Goal: Transaction & Acquisition: Purchase product/service

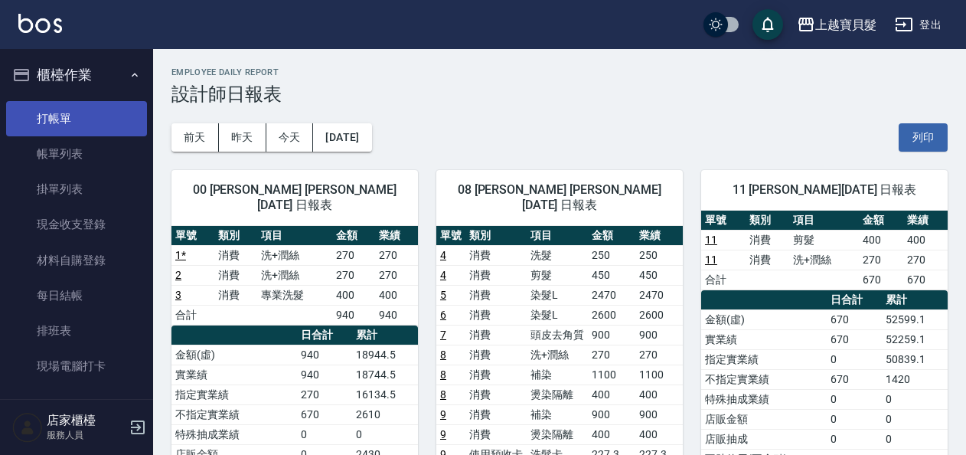
click at [63, 113] on link "打帳單" at bounding box center [76, 118] width 141 height 35
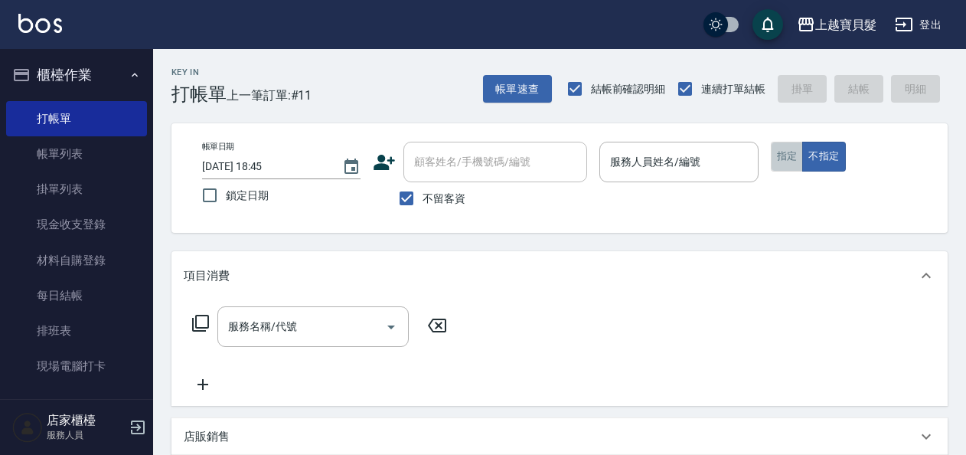
click at [796, 160] on button "指定" at bounding box center [787, 157] width 33 height 30
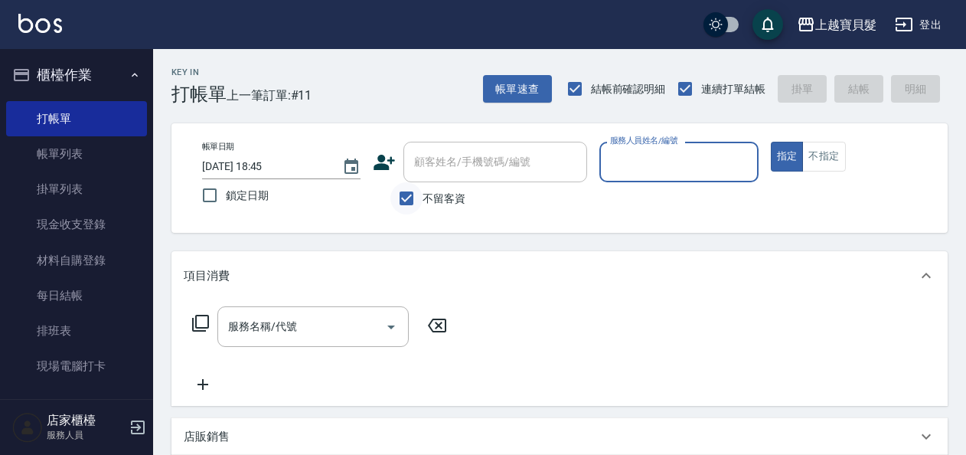
click at [409, 198] on input "不留客資" at bounding box center [407, 198] width 32 height 32
checkbox input "false"
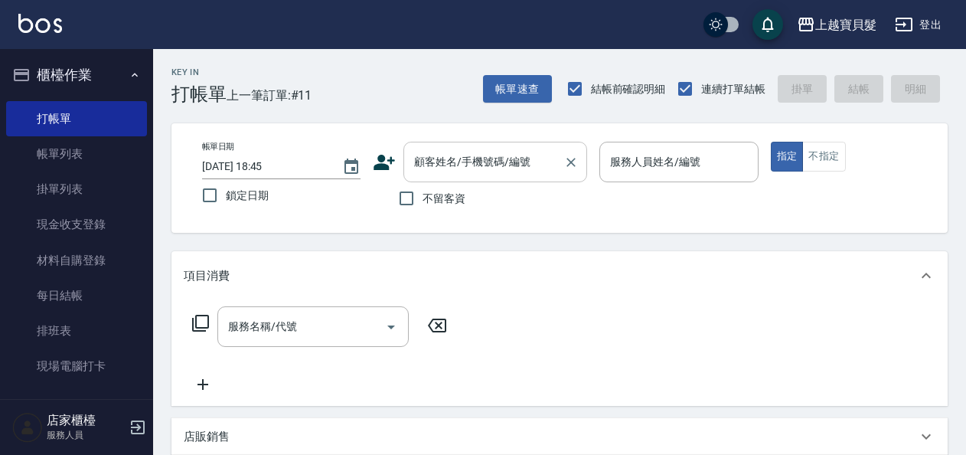
click at [495, 147] on div "顧客姓名/手機號碼/編號" at bounding box center [496, 162] width 184 height 41
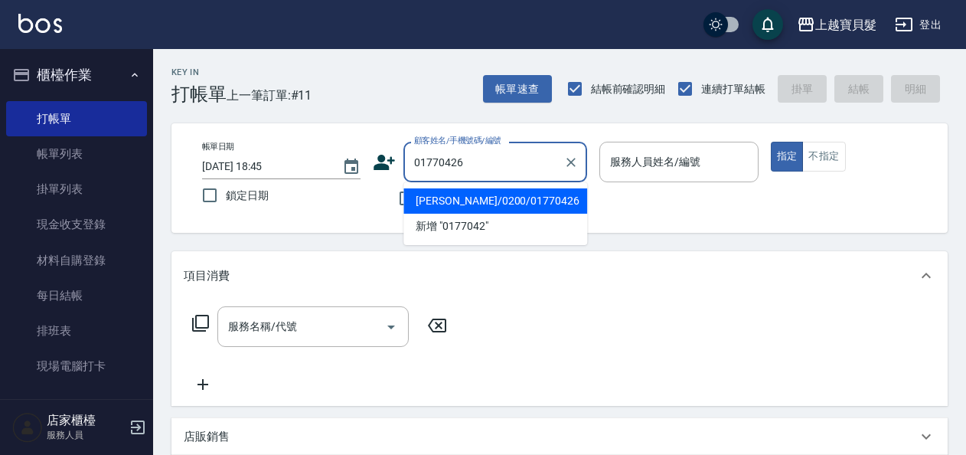
type input "[PERSON_NAME]/0200/01770426"
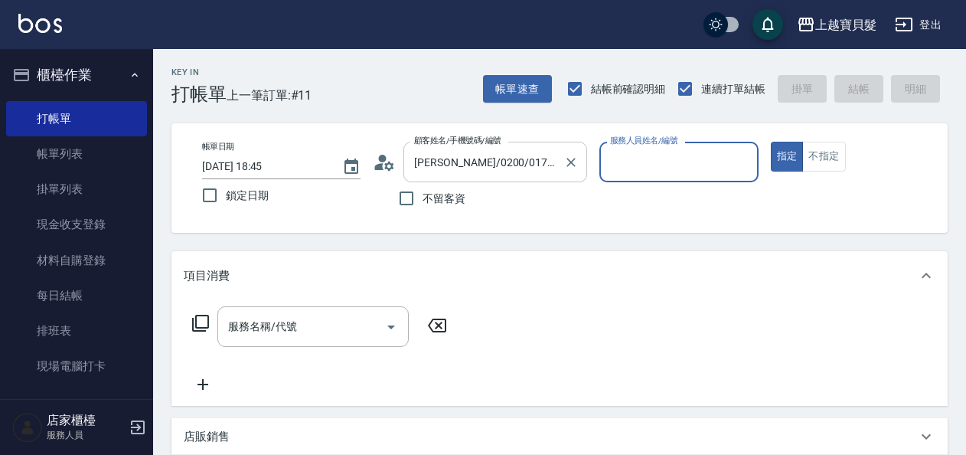
type input "Ponny-11"
click at [201, 325] on icon at bounding box center [200, 323] width 18 height 18
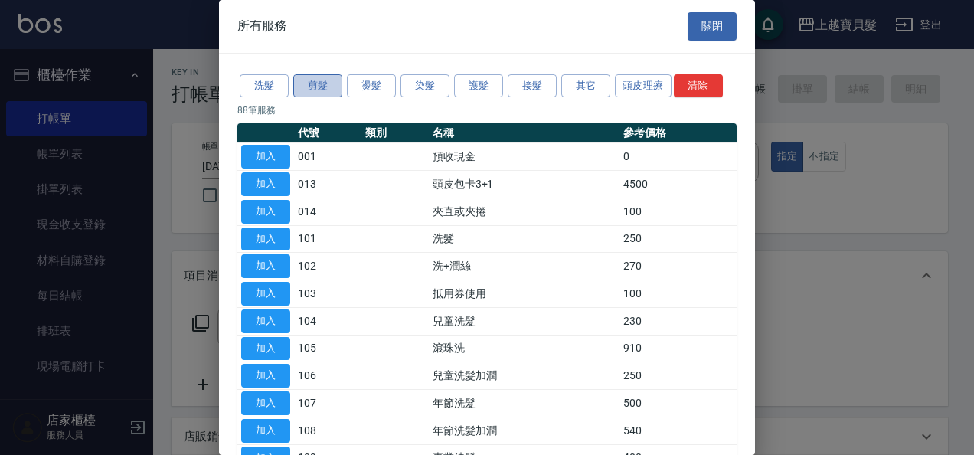
click at [330, 86] on button "剪髮" at bounding box center [317, 86] width 49 height 24
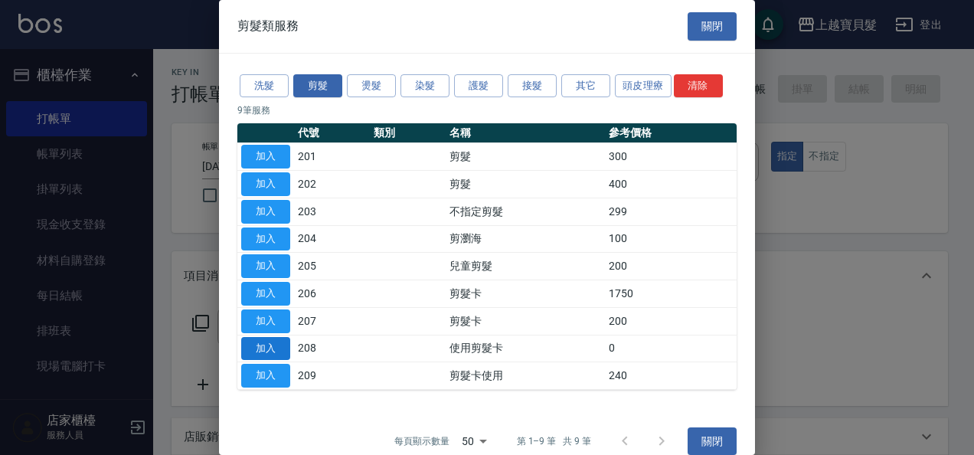
click at [265, 349] on button "加入" at bounding box center [265, 349] width 49 height 24
type input "使用剪髮卡(208)"
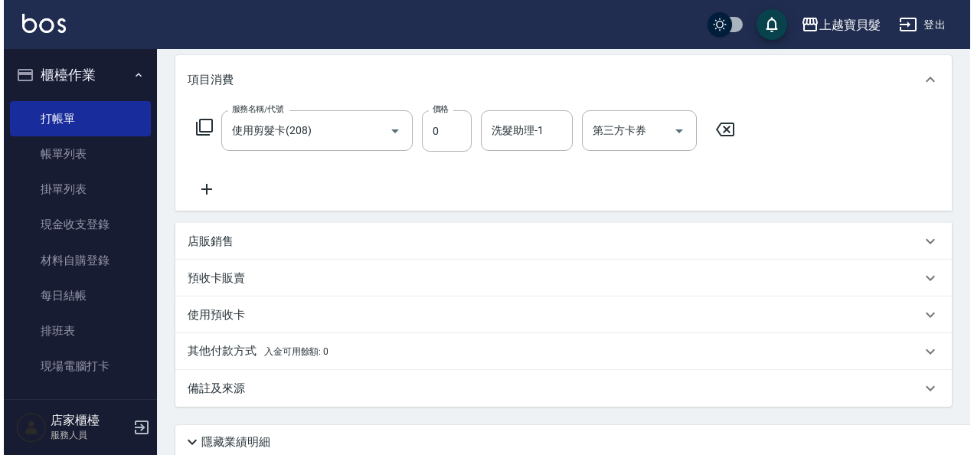
scroll to position [319, 0]
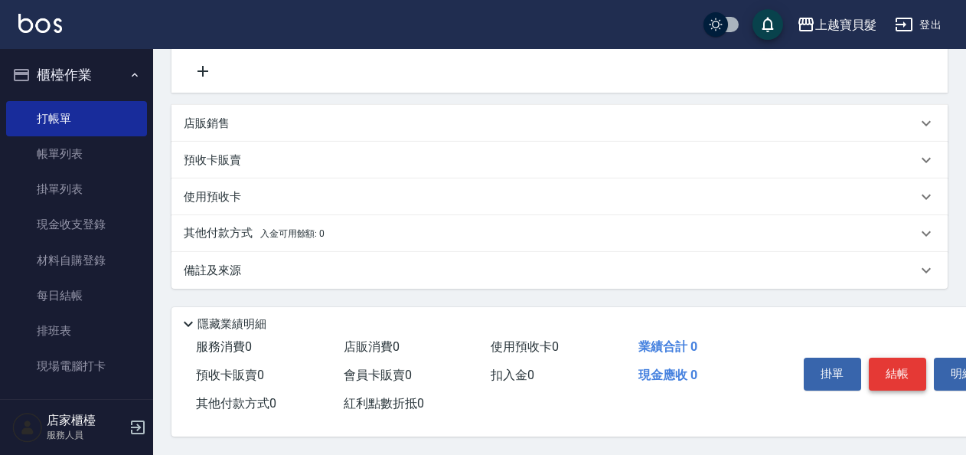
click at [902, 365] on button "結帳" at bounding box center [897, 374] width 57 height 32
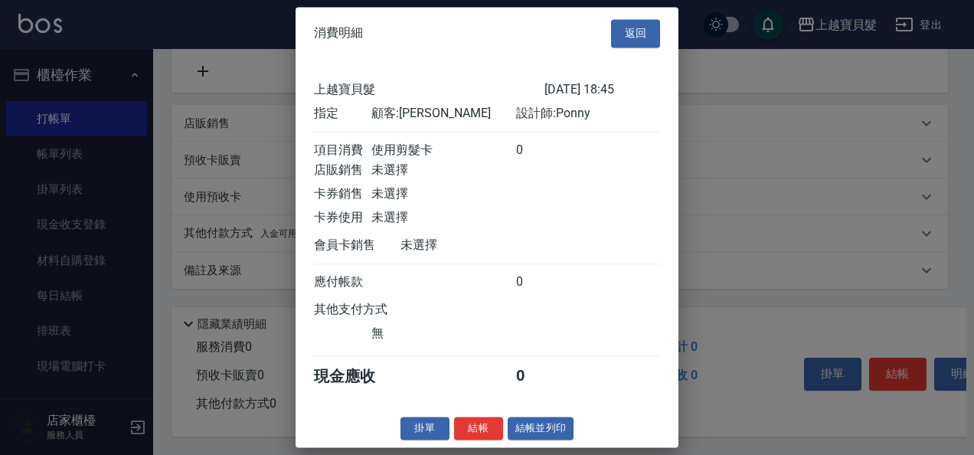
scroll to position [4, 0]
click at [536, 430] on button "結帳並列印" at bounding box center [541, 429] width 67 height 24
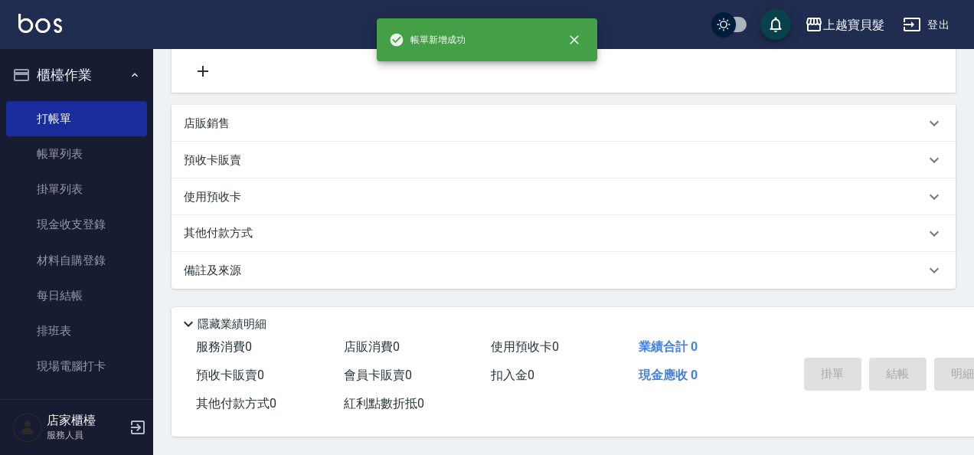
type input "[DATE] 18:46"
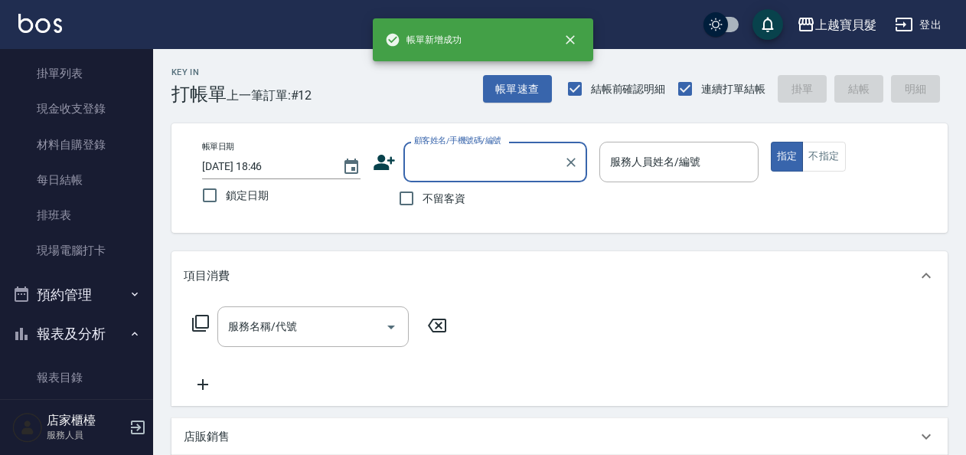
scroll to position [459, 0]
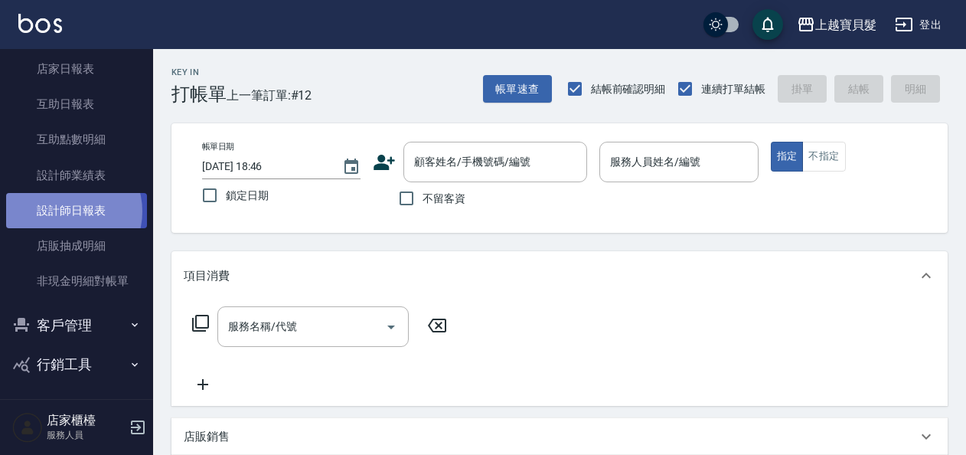
click at [64, 211] on link "設計師日報表" at bounding box center [76, 210] width 141 height 35
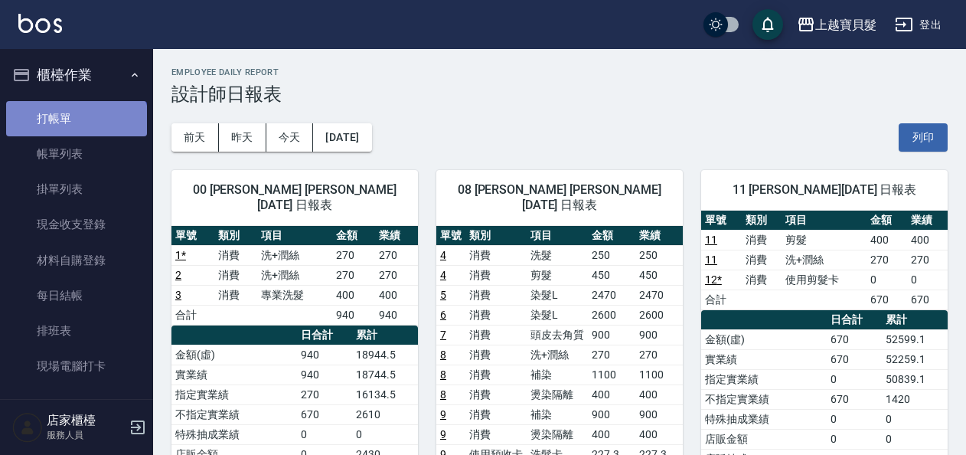
click at [75, 132] on link "打帳單" at bounding box center [76, 118] width 141 height 35
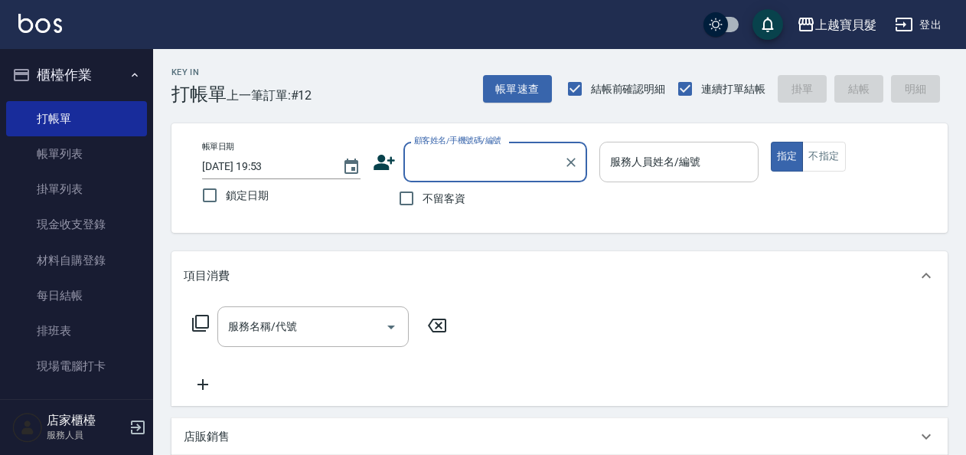
click at [654, 168] on input "服務人員姓名/編號" at bounding box center [678, 162] width 145 height 27
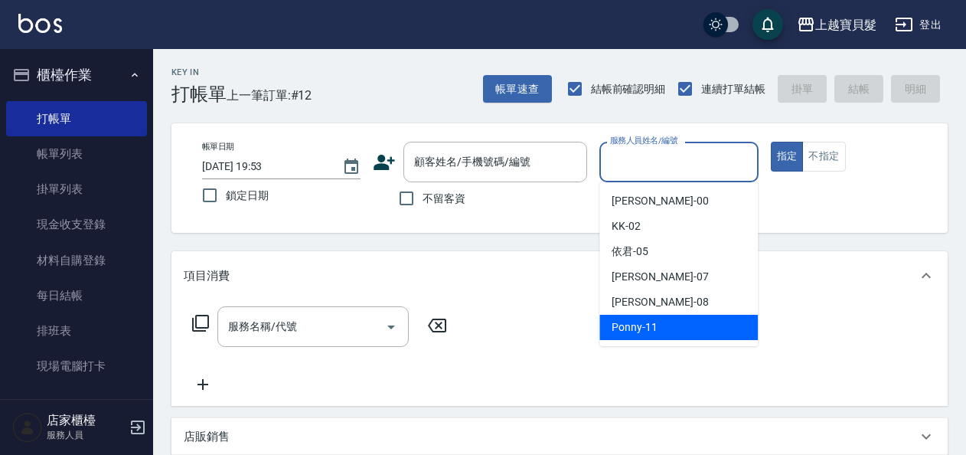
click at [671, 323] on div "Ponny -11" at bounding box center [679, 327] width 159 height 25
type input "Ponny-11"
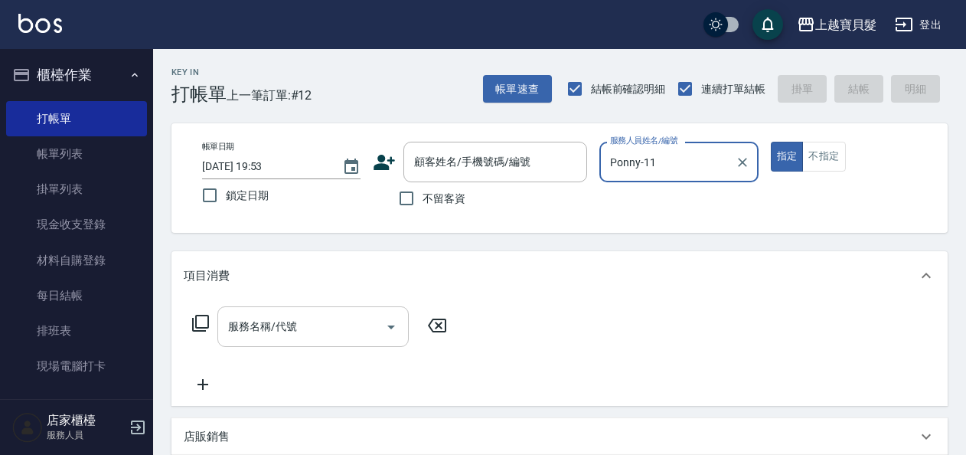
click at [222, 330] on div "服務名稱/代號" at bounding box center [312, 326] width 191 height 41
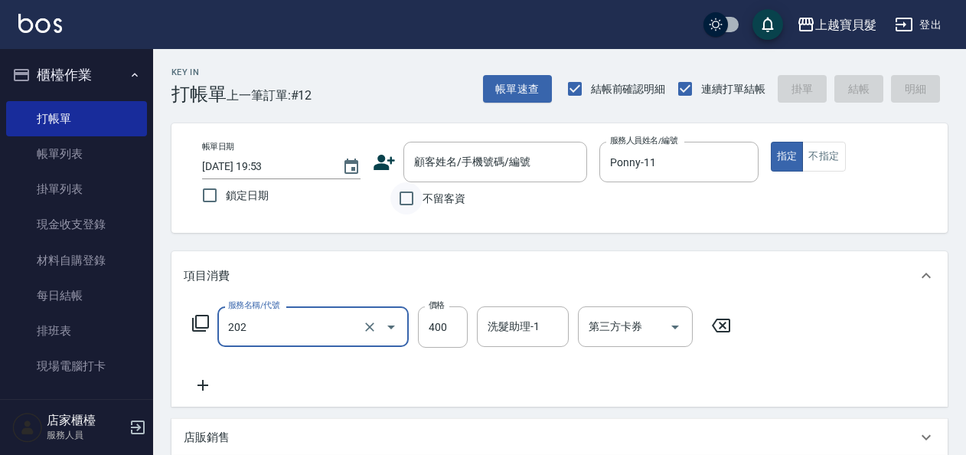
type input "剪髮(202)"
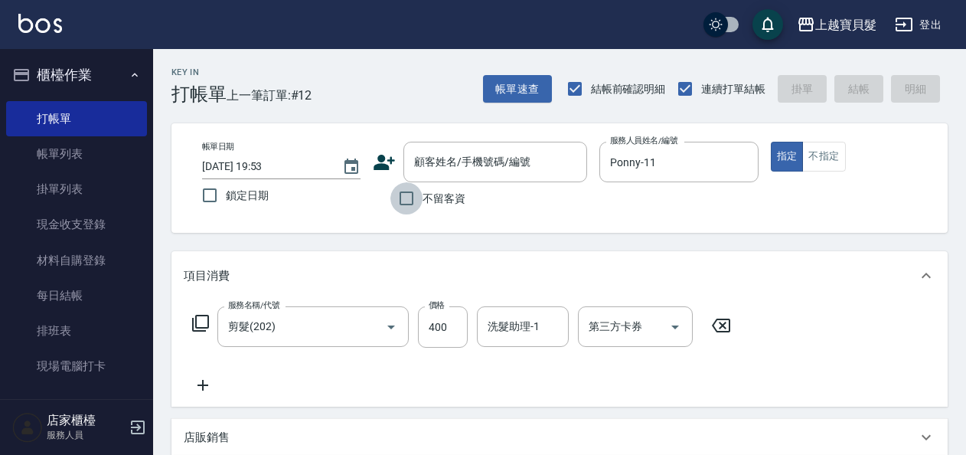
click at [420, 207] on input "不留客資" at bounding box center [407, 198] width 32 height 32
checkbox input "true"
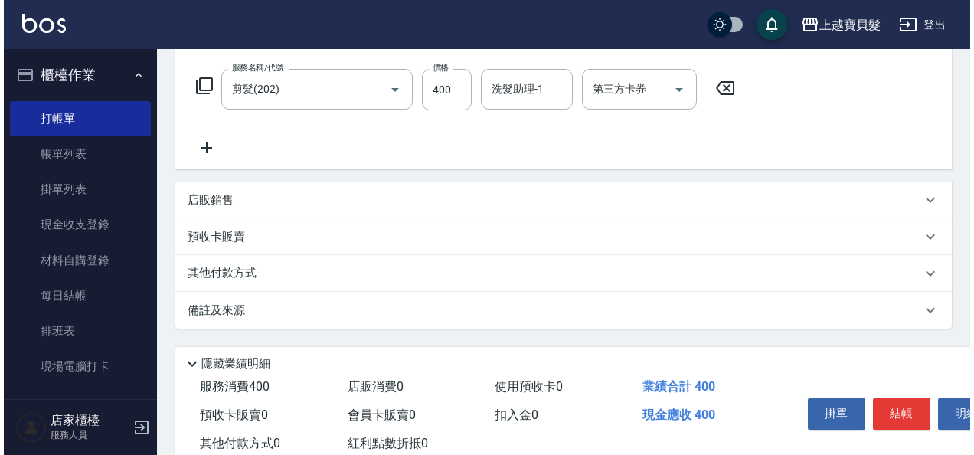
scroll to position [283, 0]
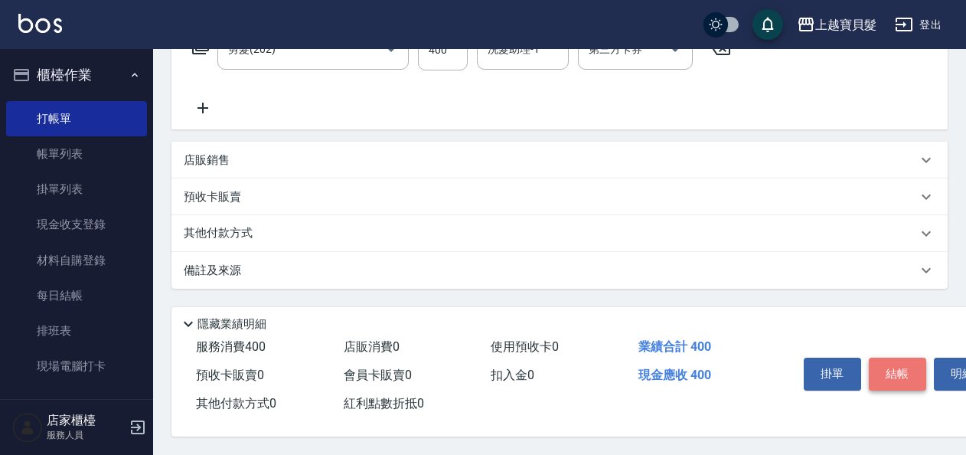
click at [906, 364] on button "結帳" at bounding box center [897, 374] width 57 height 32
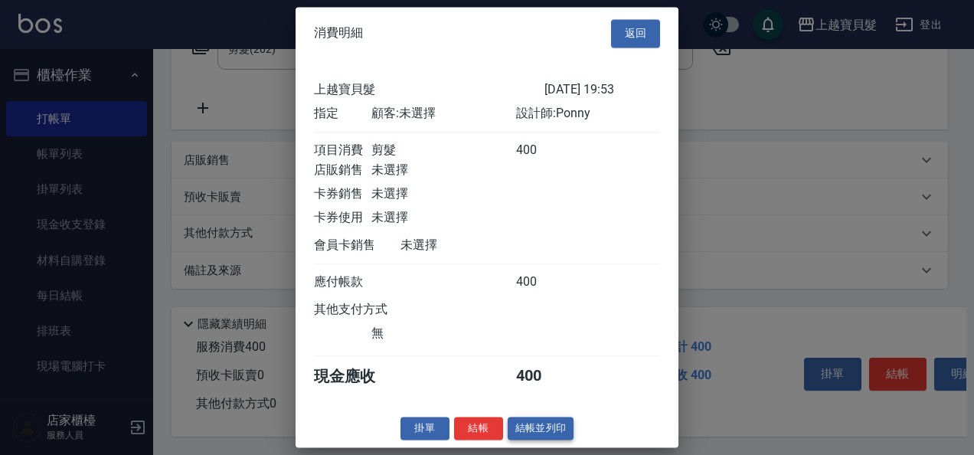
click at [541, 440] on button "結帳並列印" at bounding box center [541, 429] width 67 height 24
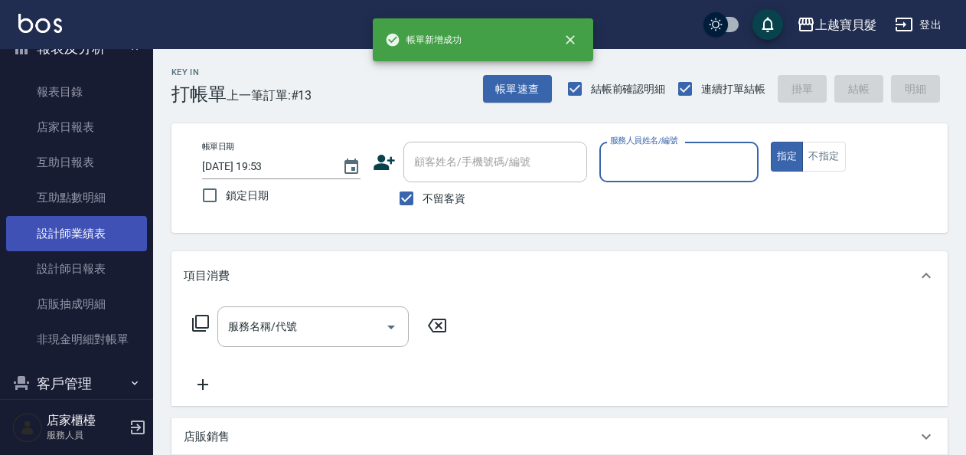
scroll to position [459, 0]
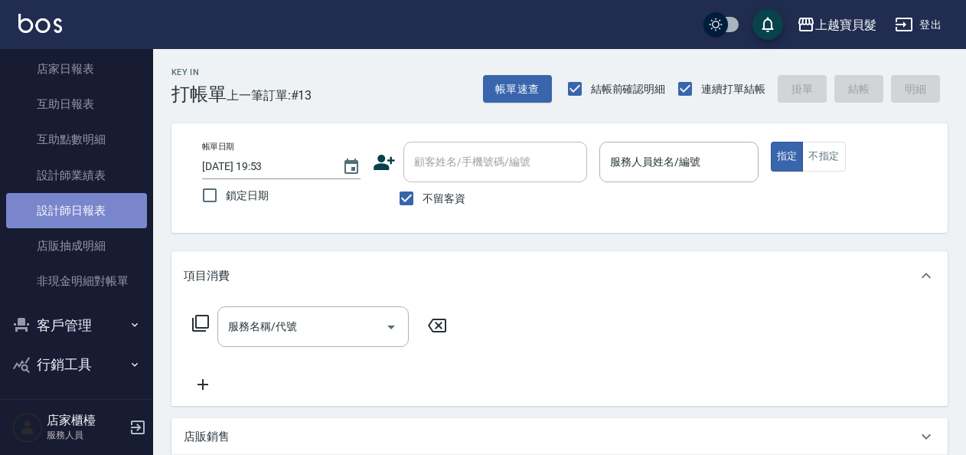
click at [84, 208] on link "設計師日報表" at bounding box center [76, 210] width 141 height 35
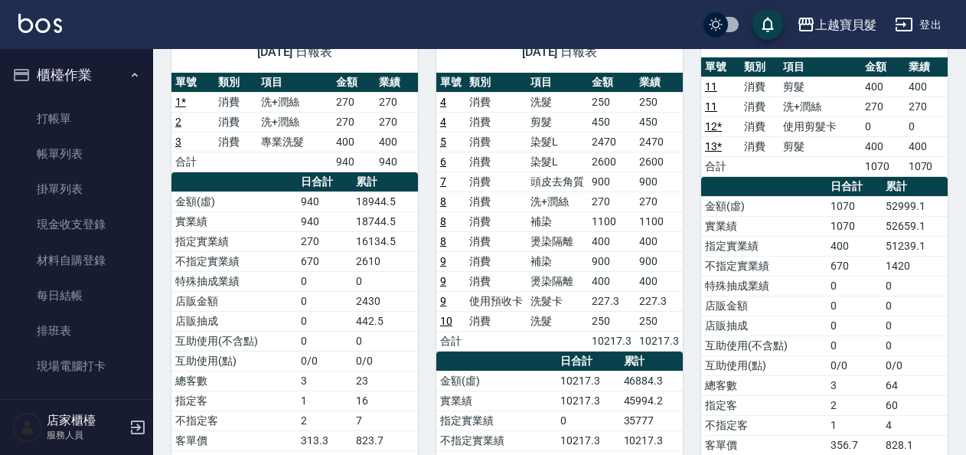
scroll to position [230, 0]
